Goal: Task Accomplishment & Management: Manage account settings

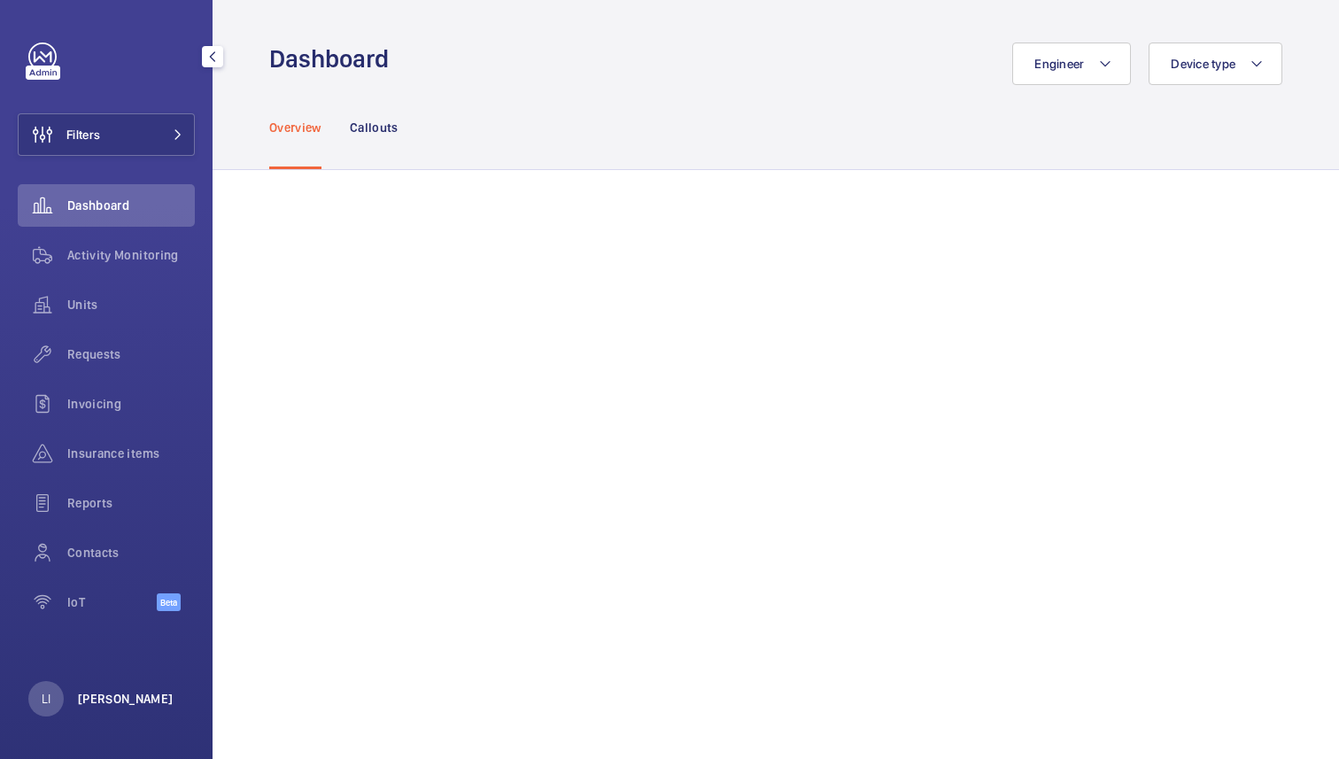
click at [102, 702] on p "[PERSON_NAME]" at bounding box center [126, 699] width 96 height 18
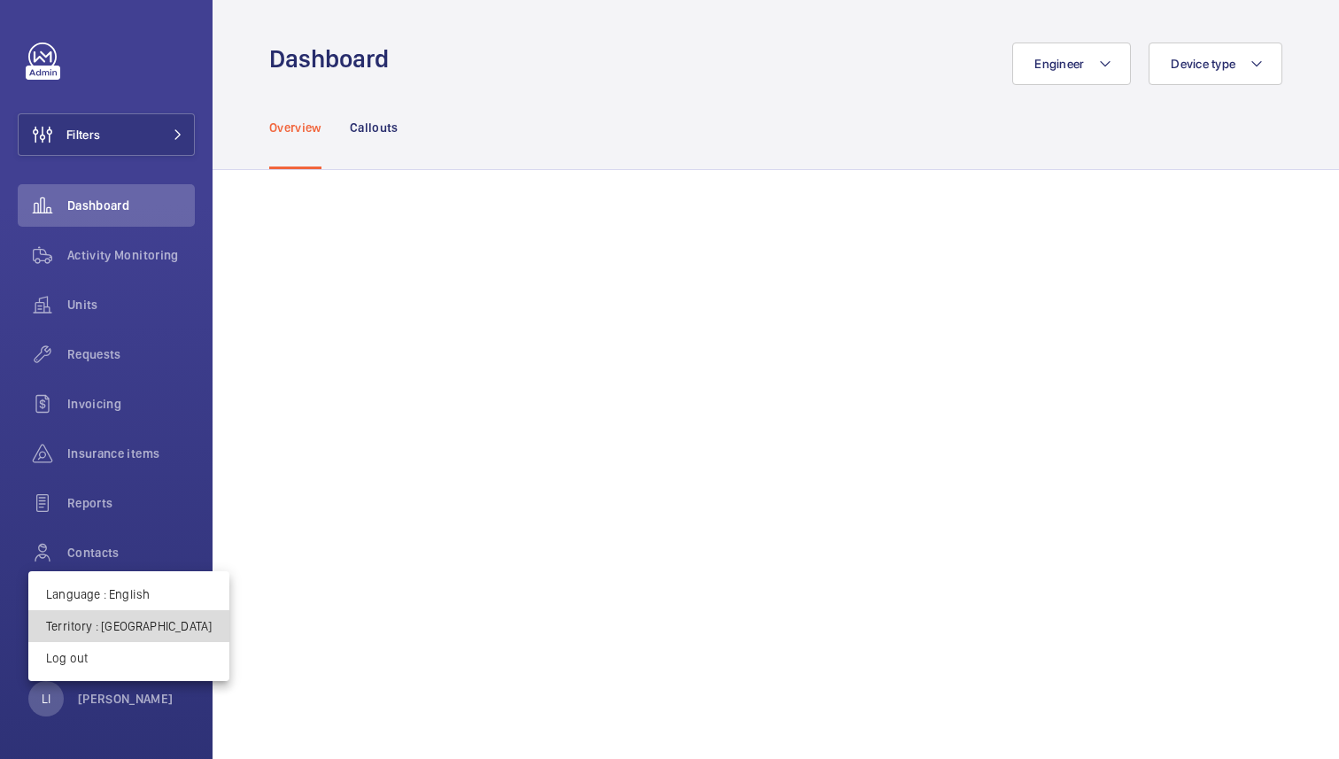
click at [129, 617] on p "Territory : Singapour" at bounding box center [129, 626] width 166 height 18
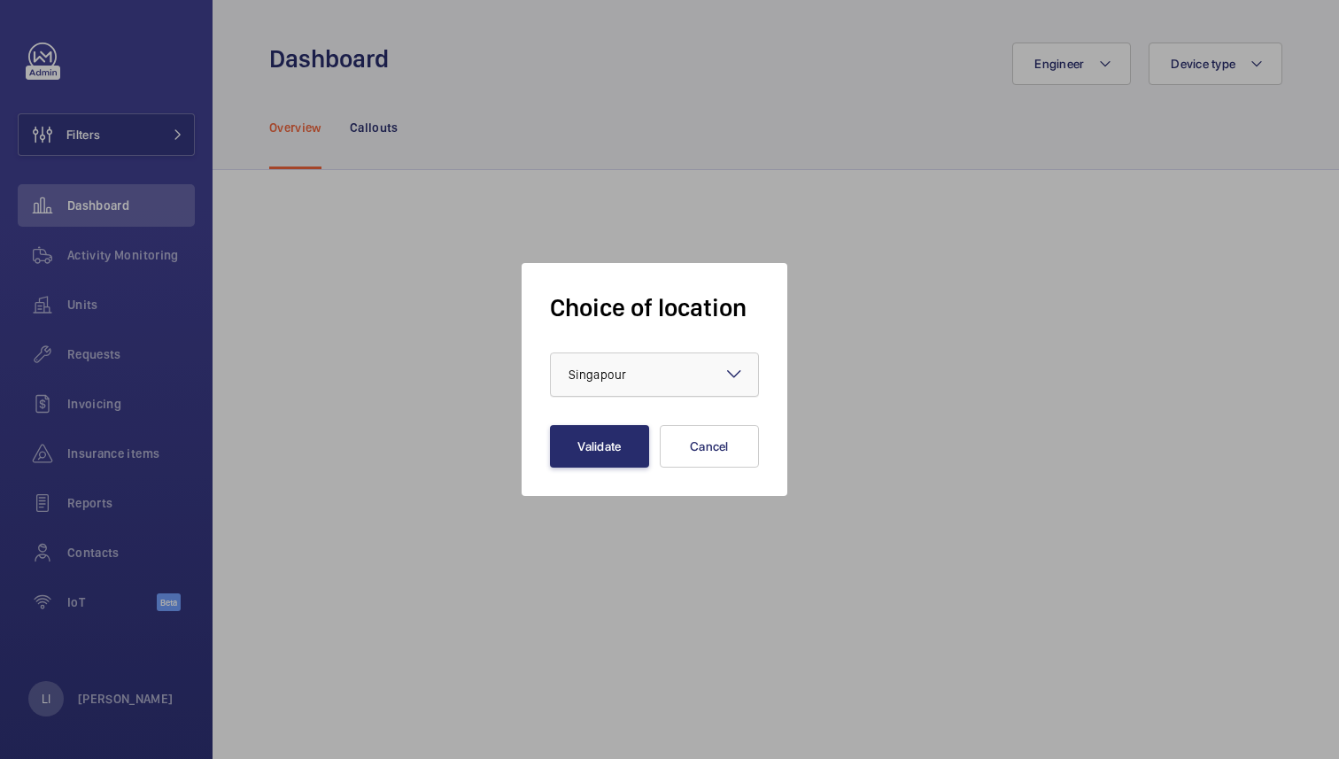
click at [627, 376] on div "× Singapour" at bounding box center [620, 375] width 102 height 18
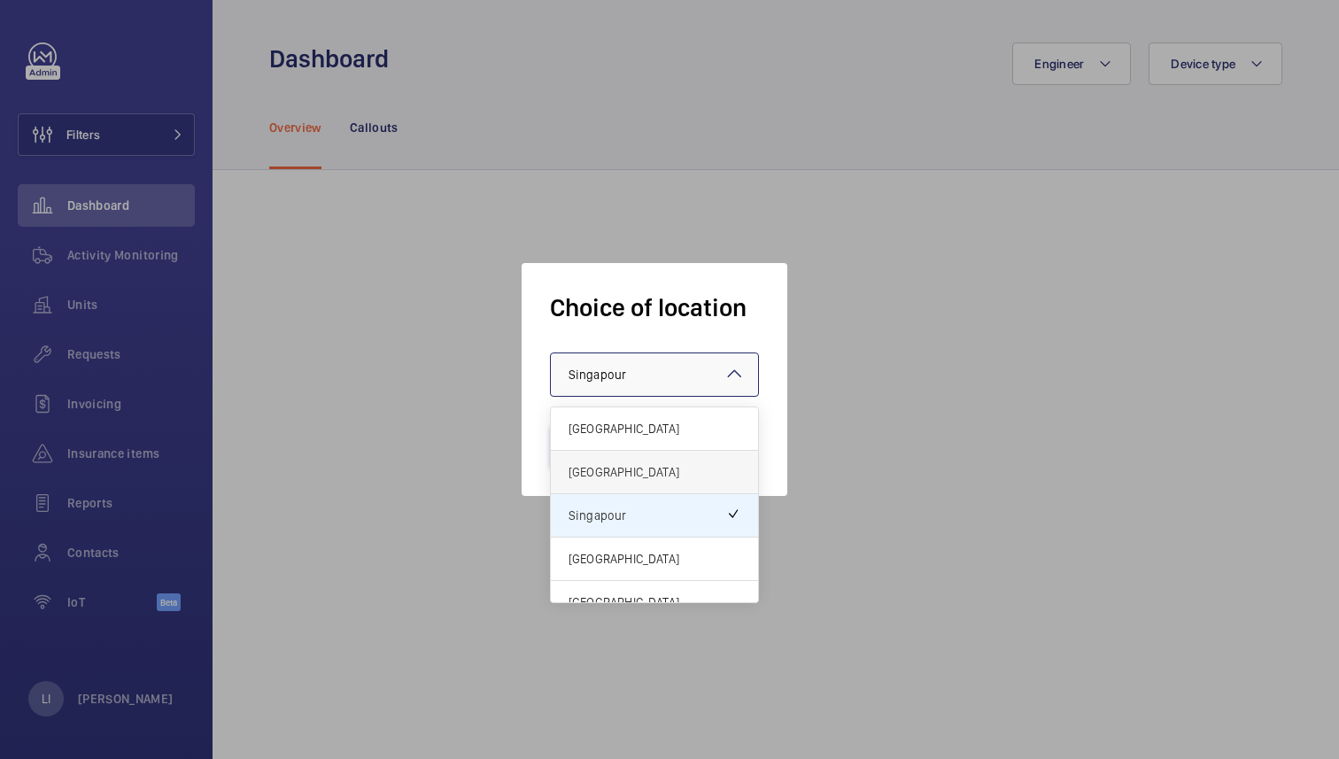
click at [622, 475] on span "United Kingdom" at bounding box center [655, 472] width 172 height 18
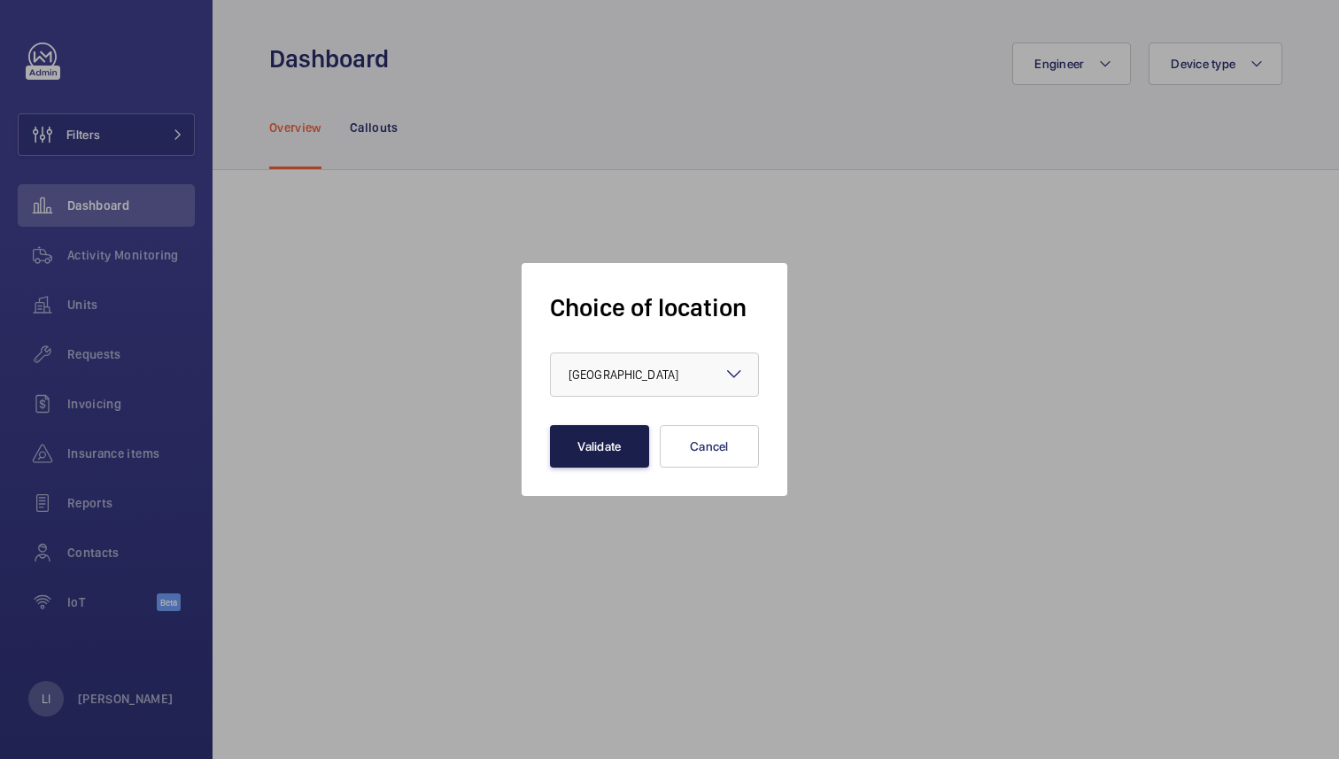
click at [616, 445] on button "Validate" at bounding box center [599, 446] width 99 height 43
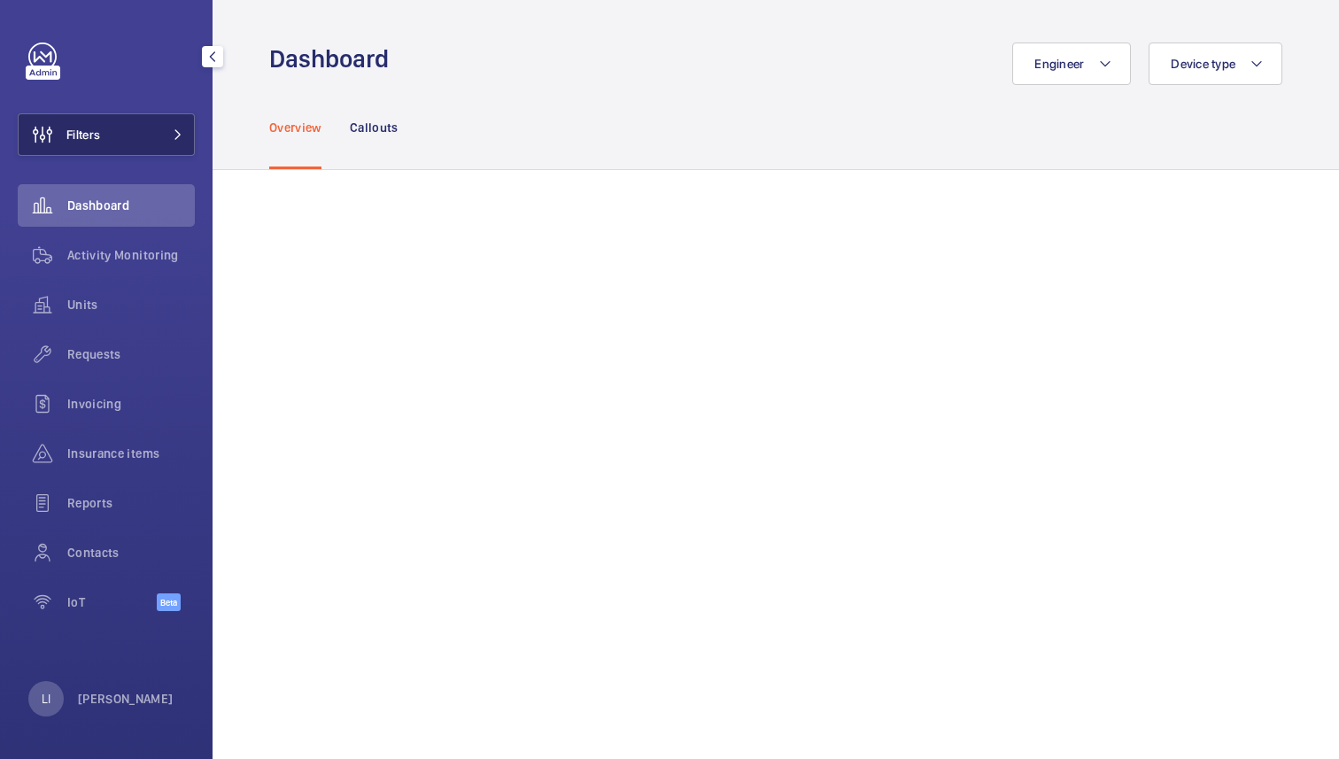
click at [167, 136] on span at bounding box center [172, 134] width 21 height 11
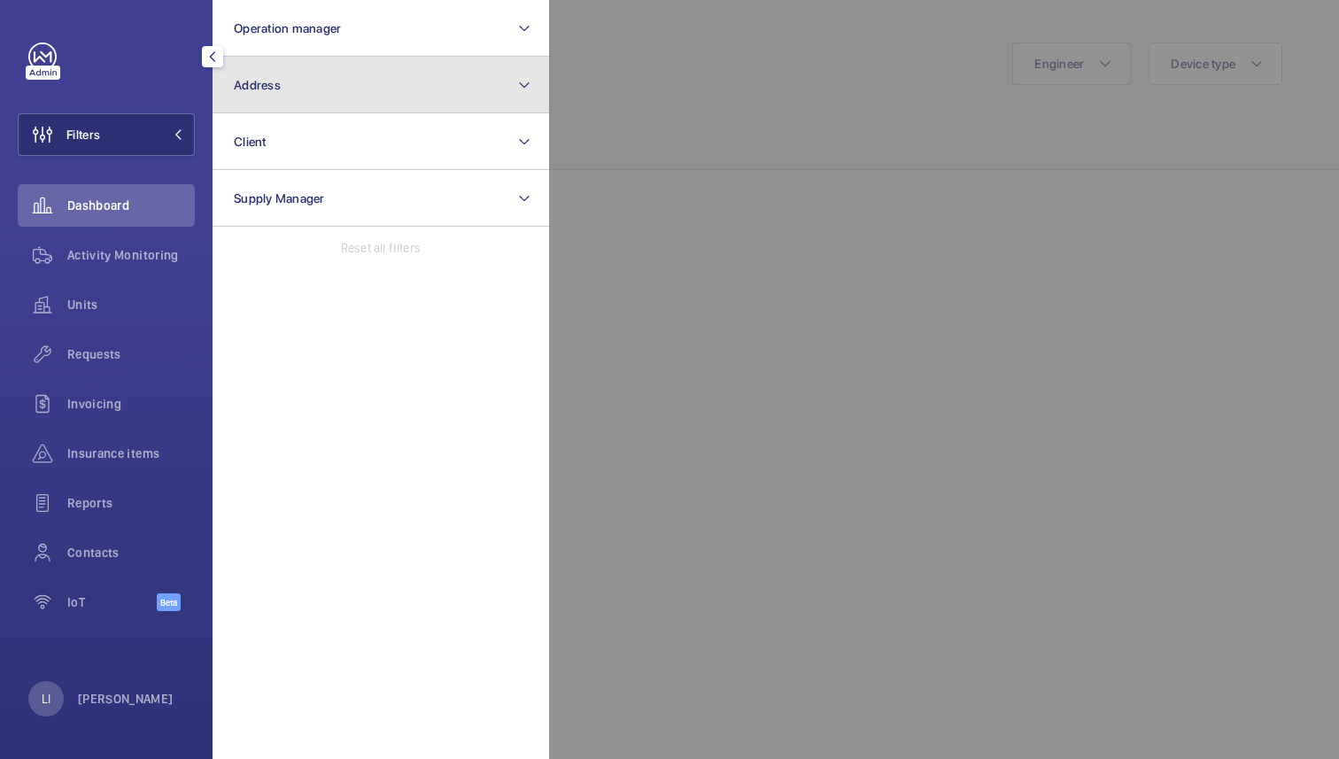
click at [314, 74] on button "Address" at bounding box center [381, 85] width 337 height 57
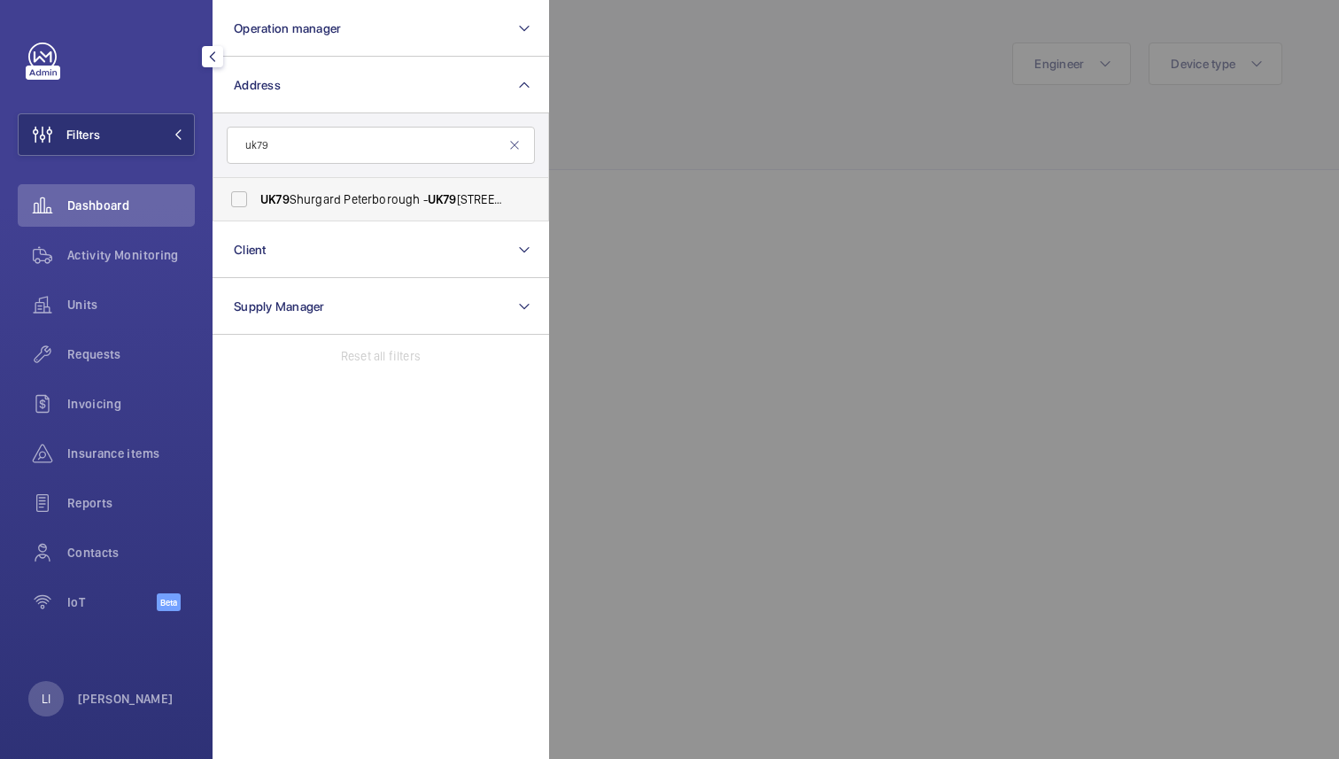
type input "uk79"
click at [319, 206] on span "UK79 Shurgard Peterborough - UK79 Shurgard Peterborough, PETERBOROUGH PE1 2BT" at bounding box center [382, 199] width 244 height 18
click at [257, 206] on input "UK79 Shurgard Peterborough - UK79 Shurgard Peterborough, PETERBOROUGH PE1 2BT" at bounding box center [238, 199] width 35 height 35
checkbox input "true"
click at [737, 215] on div at bounding box center [1218, 379] width 1339 height 759
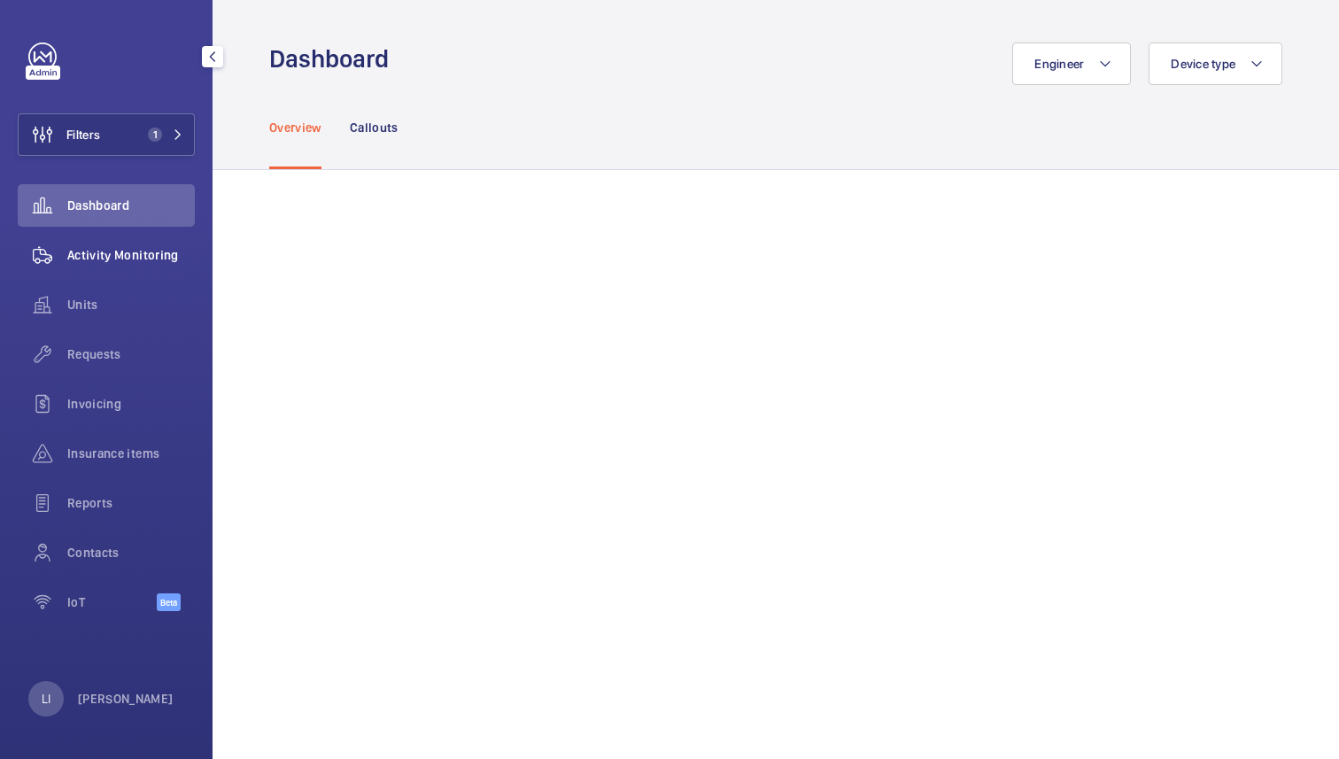
click at [110, 254] on span "Activity Monitoring" at bounding box center [131, 255] width 128 height 18
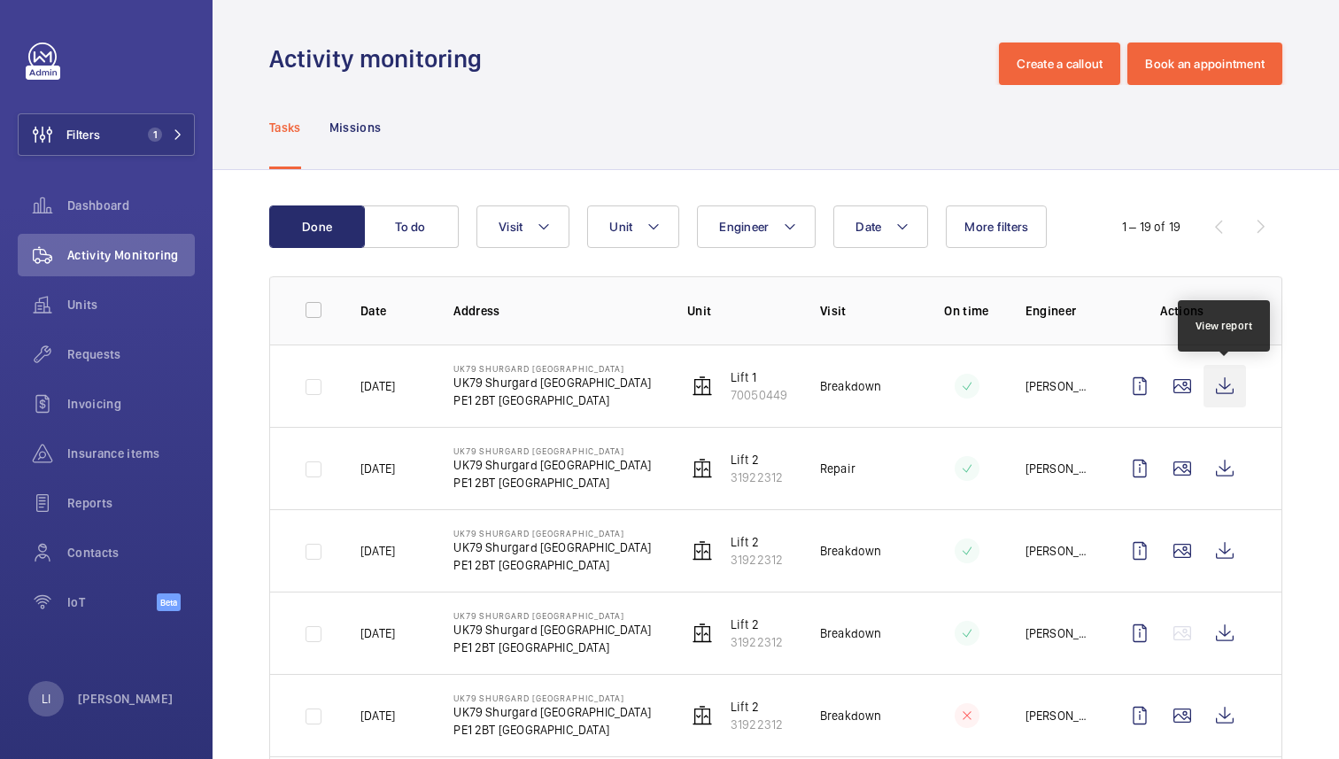
click at [1235, 390] on wm-front-icon-button at bounding box center [1225, 386] width 43 height 43
click at [1231, 389] on wm-front-icon-button at bounding box center [1225, 386] width 43 height 43
click at [128, 219] on div "Dashboard" at bounding box center [106, 205] width 177 height 43
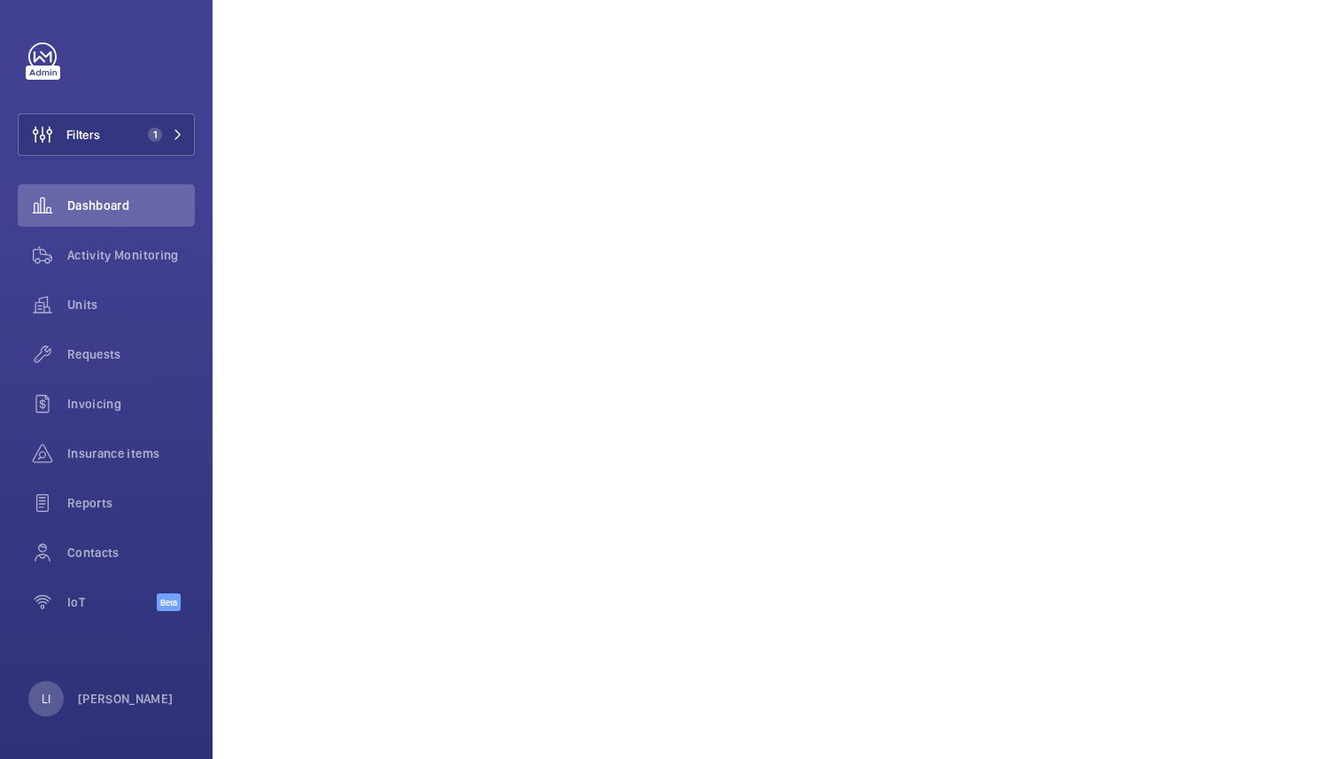
scroll to position [319, 0]
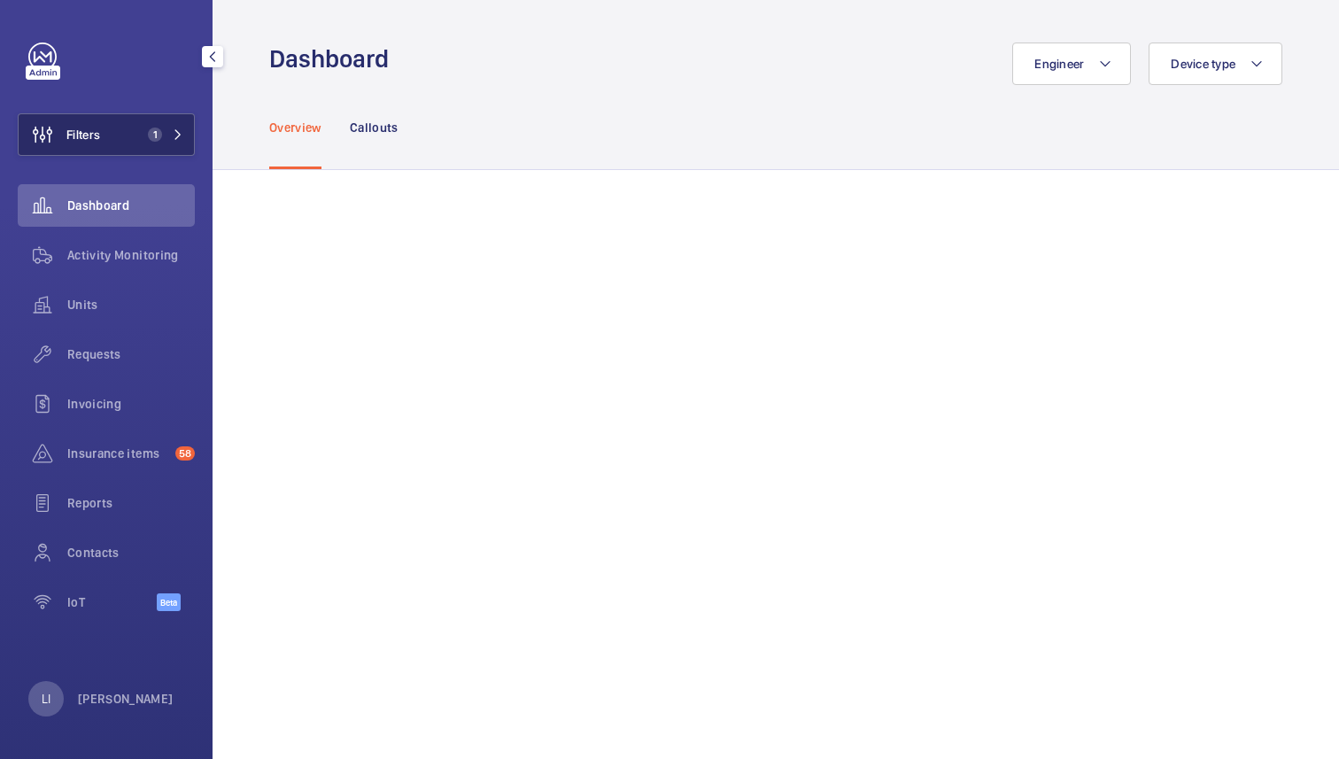
scroll to position [1099, 0]
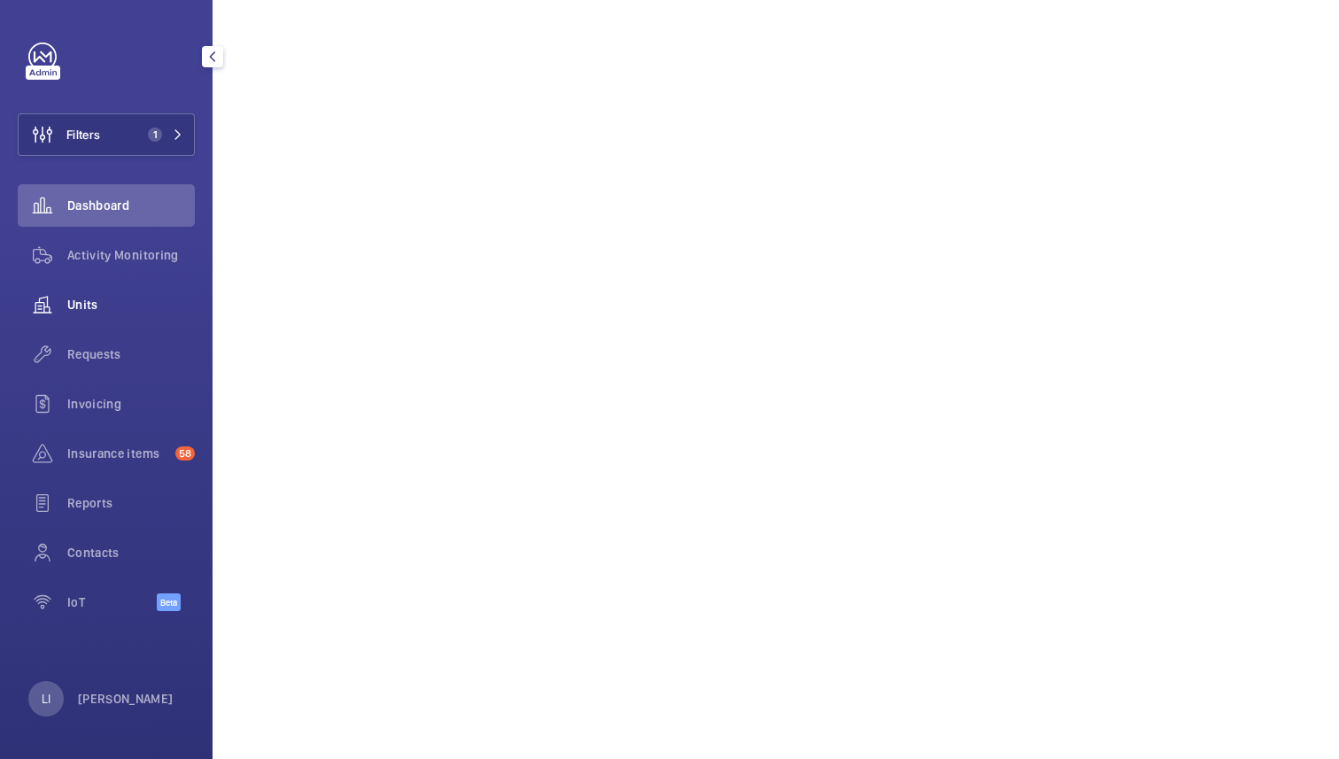
click at [97, 300] on span "Units" at bounding box center [131, 305] width 128 height 18
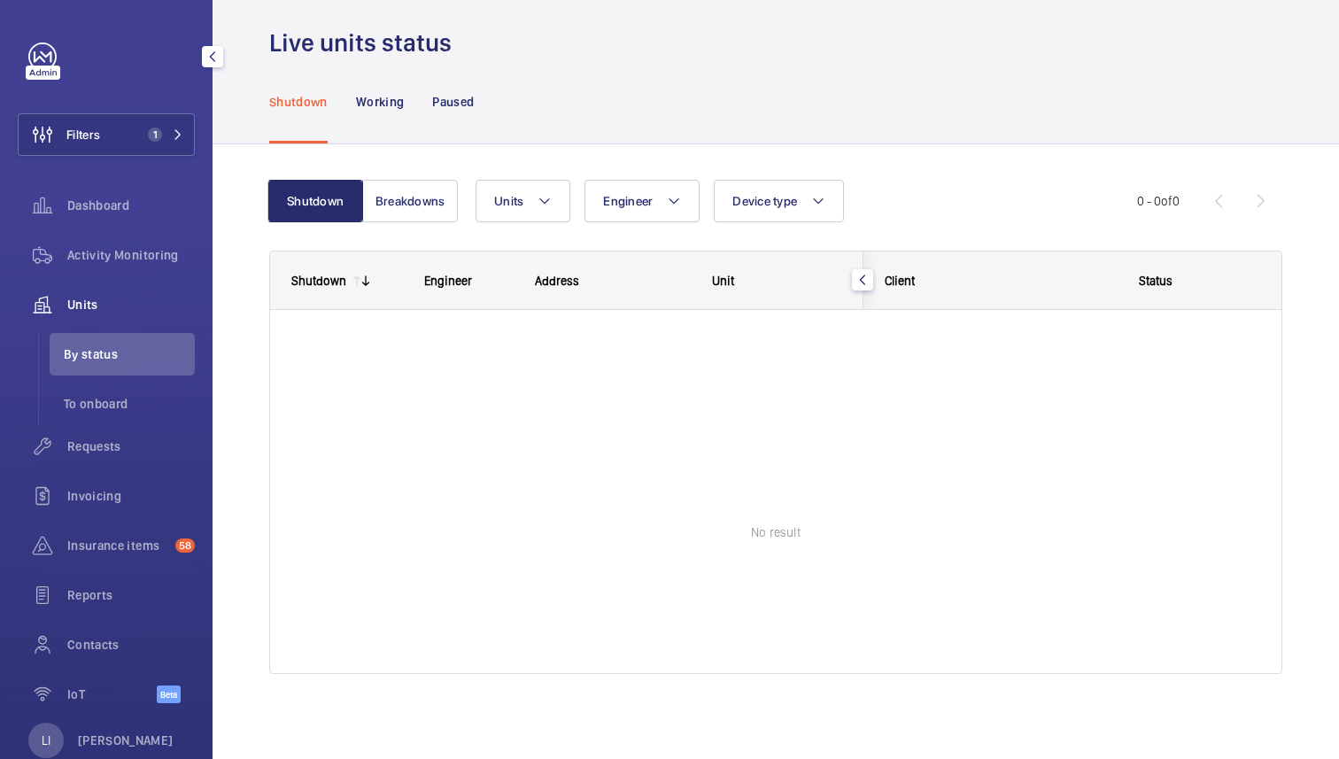
scroll to position [16, 0]
click at [388, 101] on p "Working" at bounding box center [380, 102] width 48 height 18
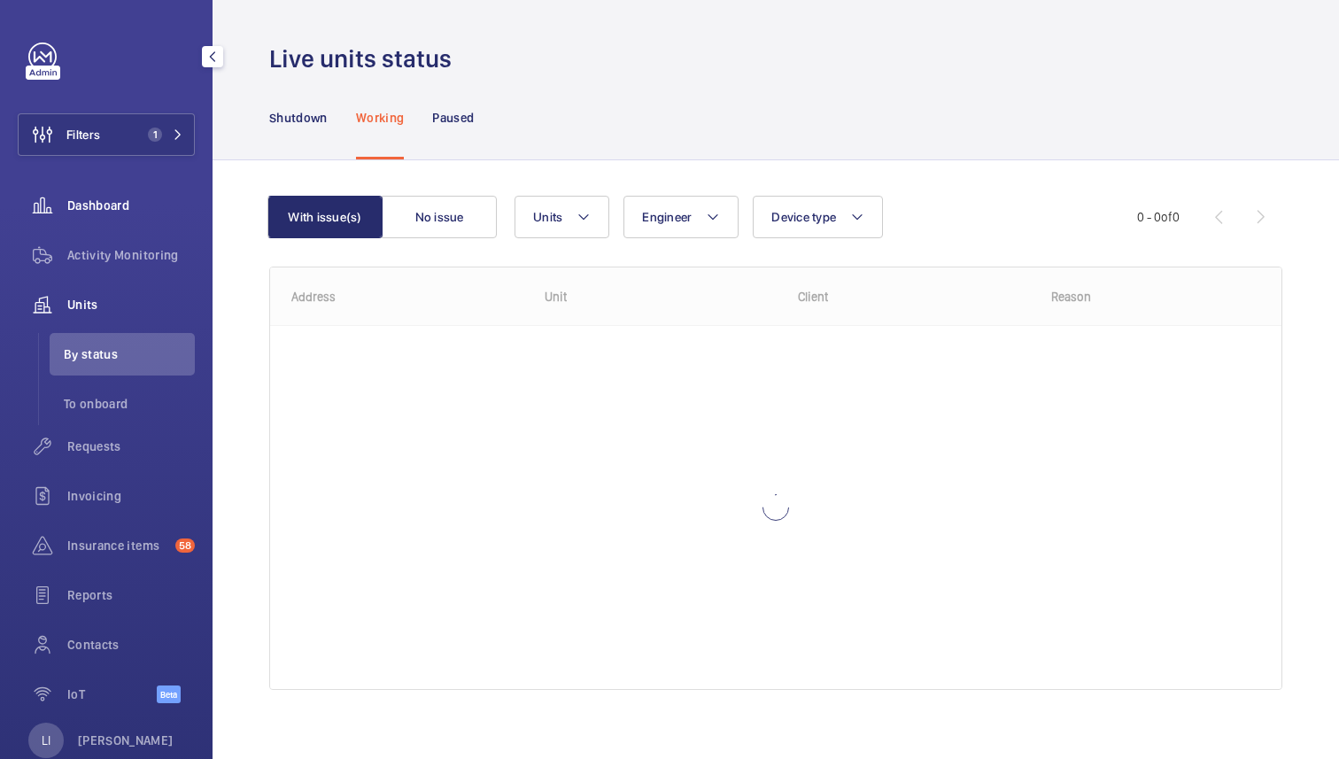
click at [110, 208] on span "Dashboard" at bounding box center [131, 206] width 128 height 18
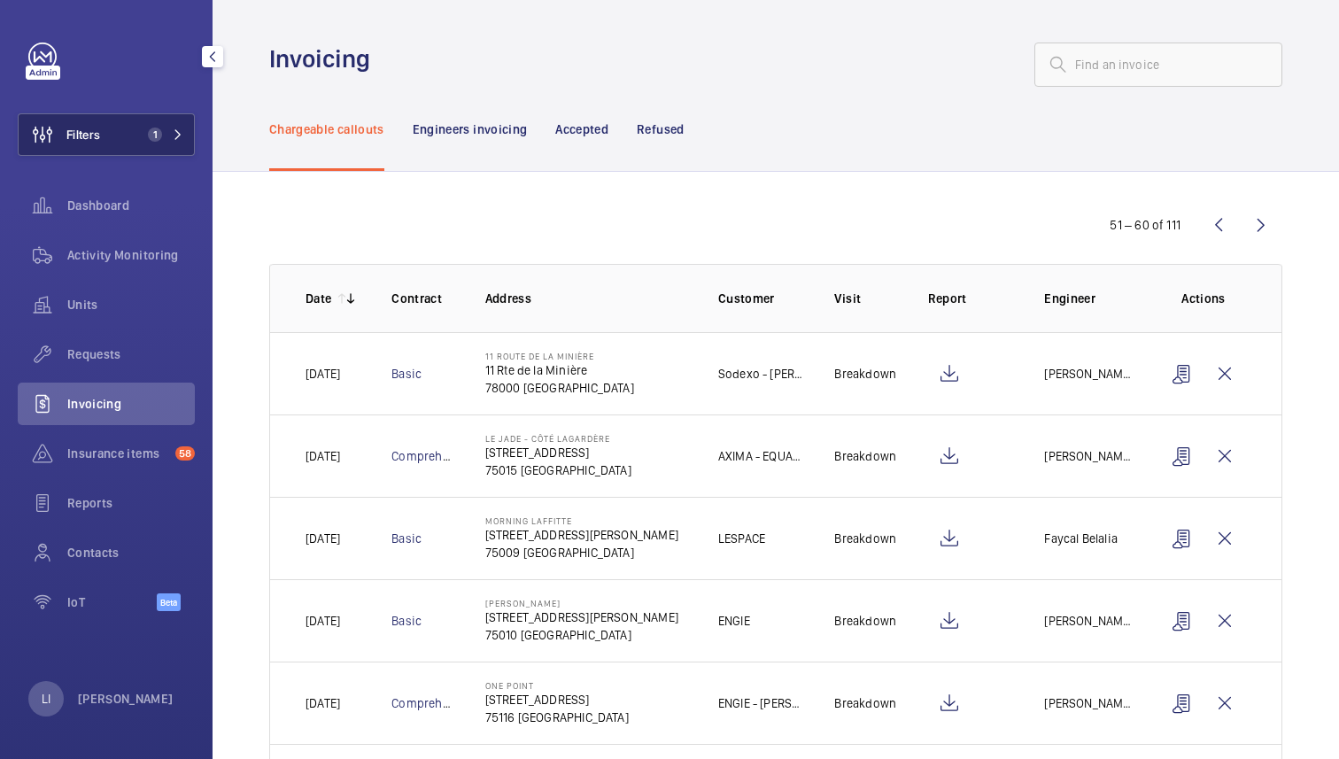
click at [158, 129] on span "1" at bounding box center [155, 135] width 14 height 14
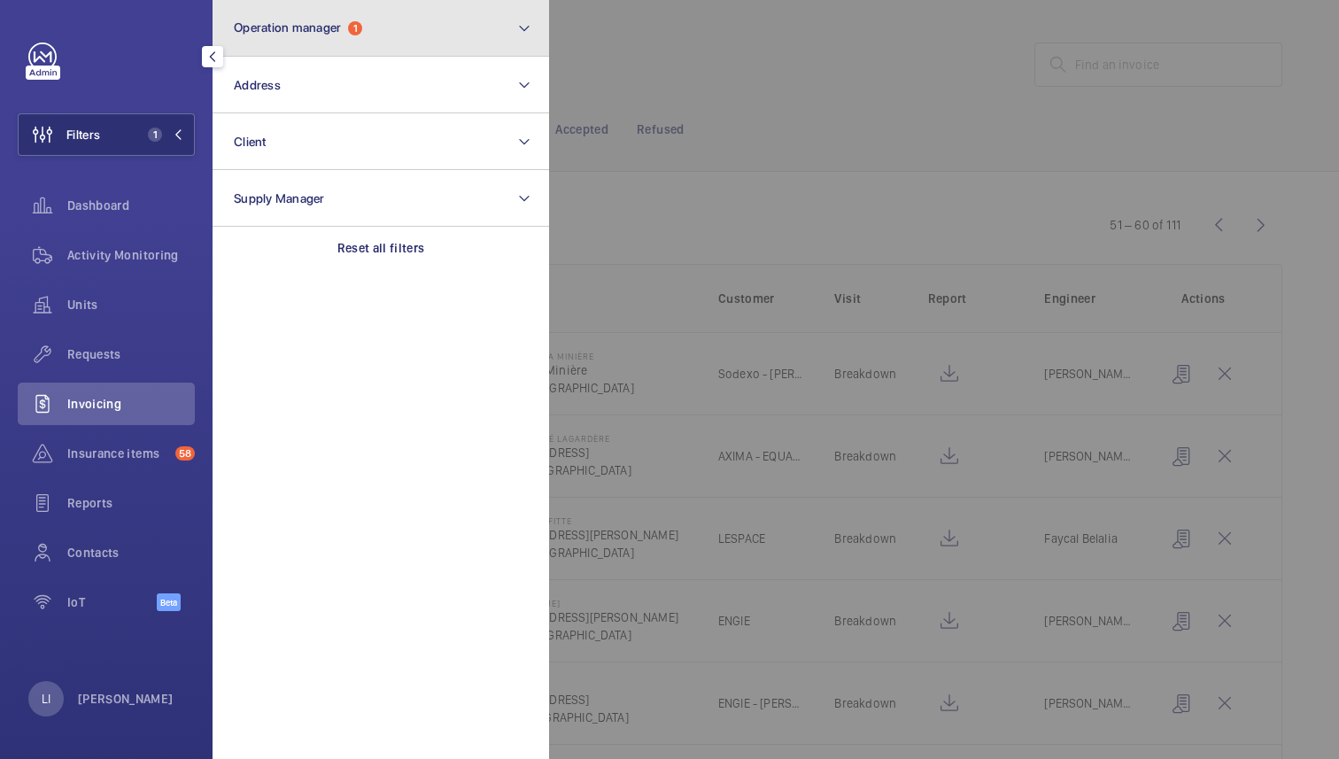
click at [409, 20] on button "Operation manager 1" at bounding box center [381, 28] width 337 height 57
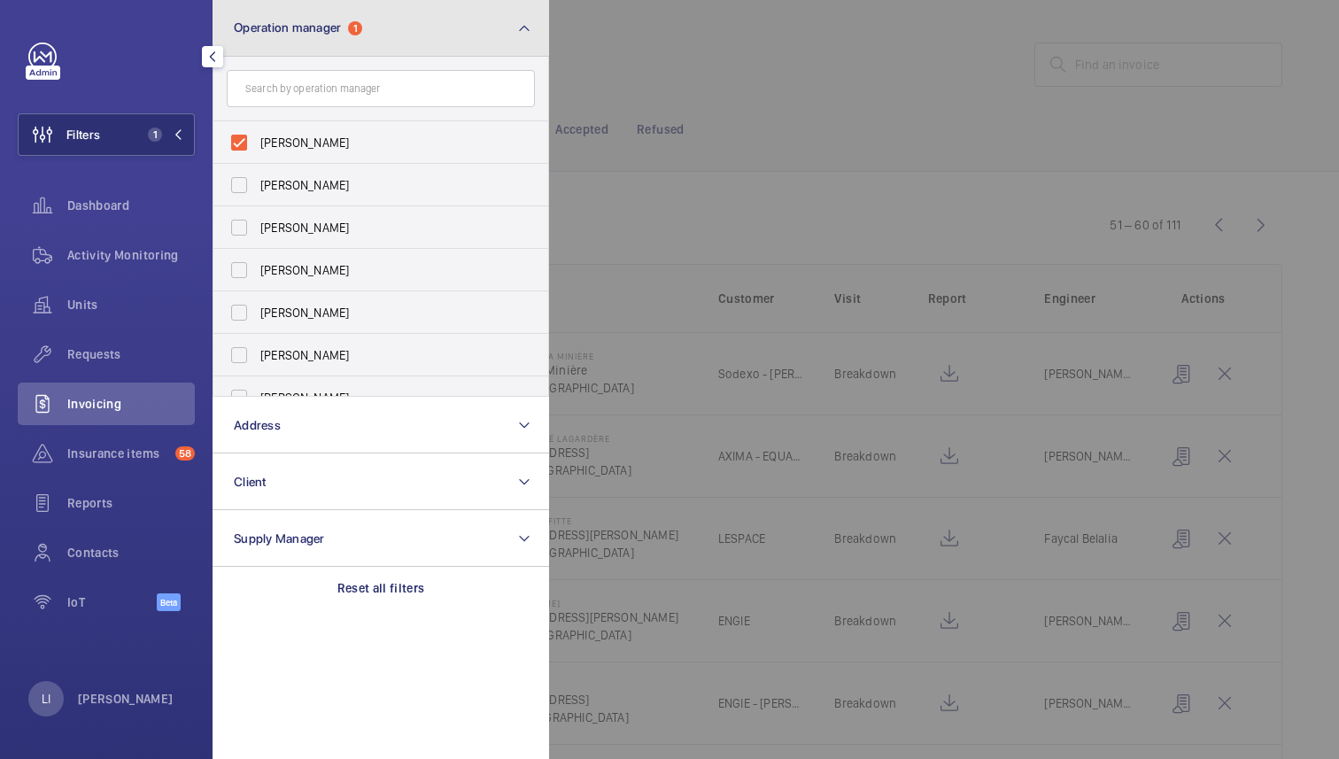
click at [514, 31] on button "Operation manager 1" at bounding box center [381, 28] width 337 height 57
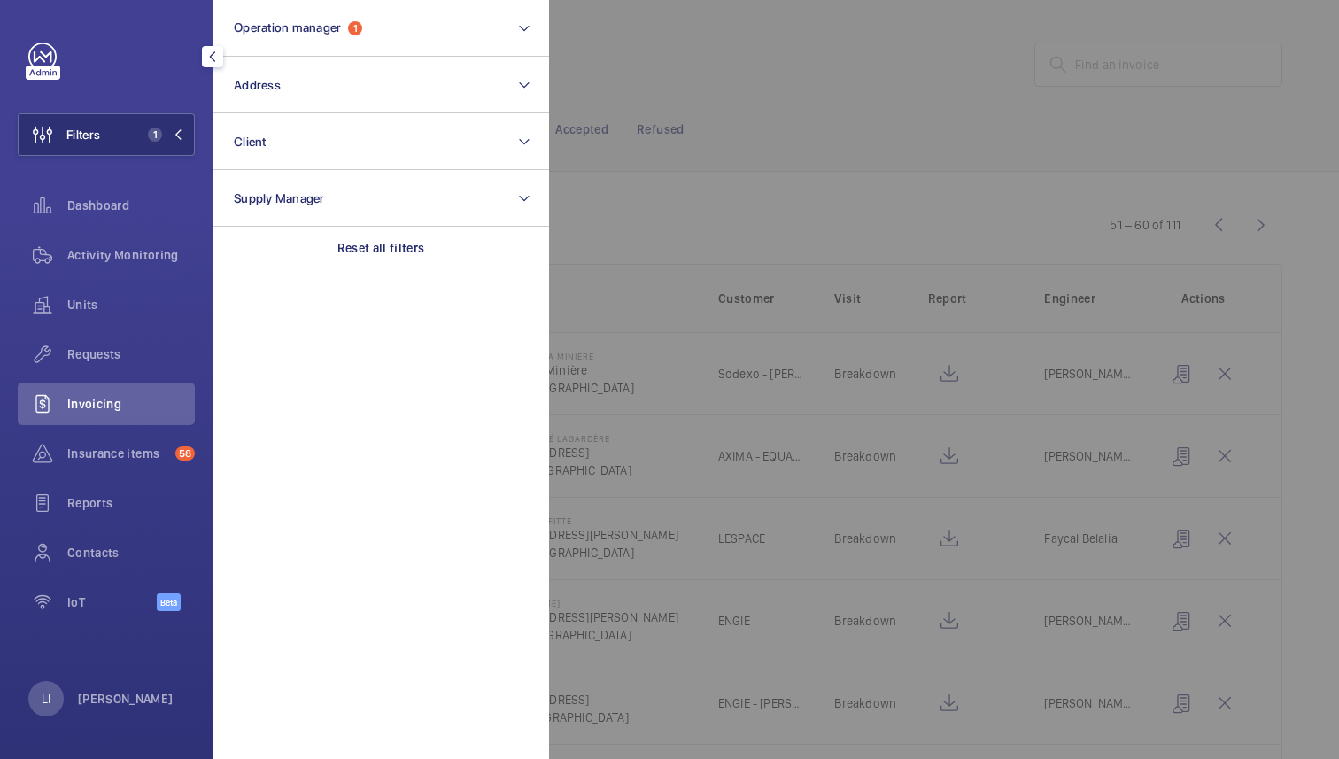
click at [764, 90] on div at bounding box center [1218, 379] width 1339 height 759
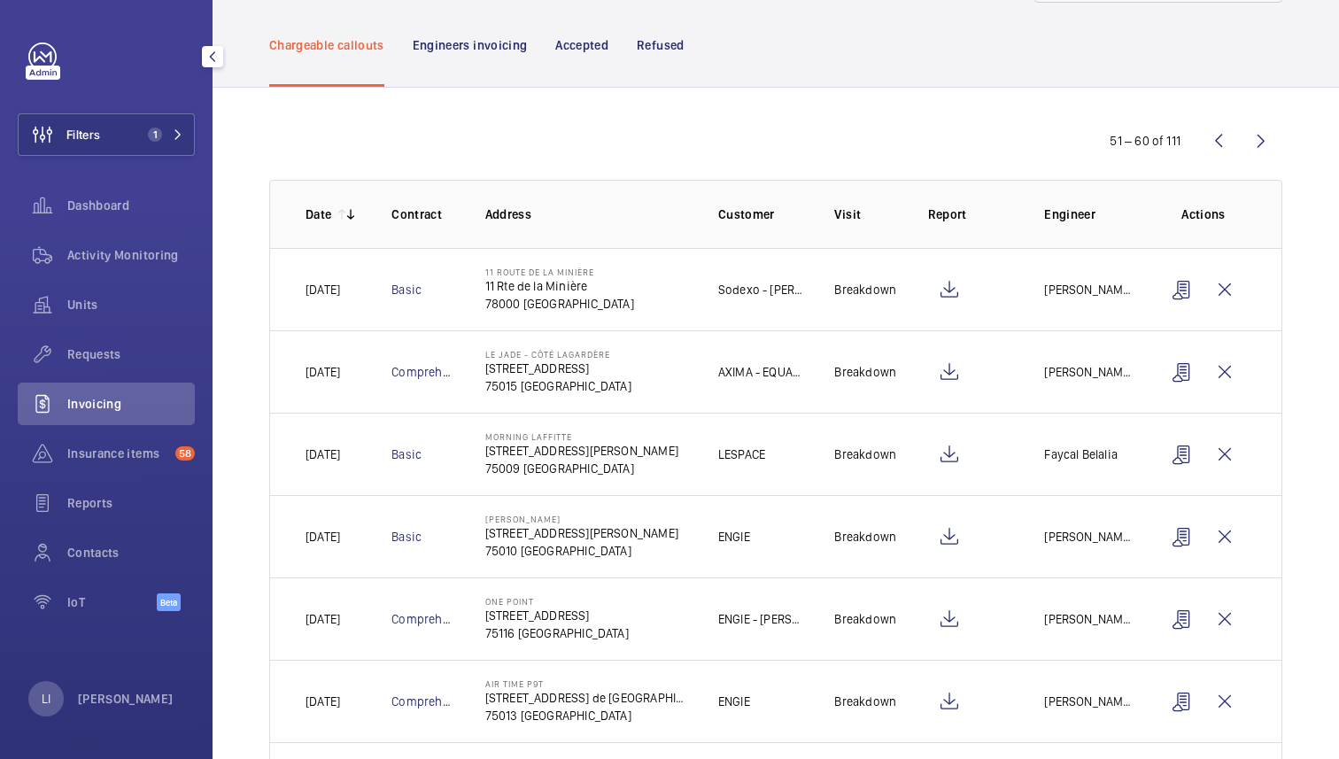
scroll to position [82, 0]
click at [949, 294] on wm-front-icon-button at bounding box center [949, 291] width 43 height 43
